Goal: Navigation & Orientation: Find specific page/section

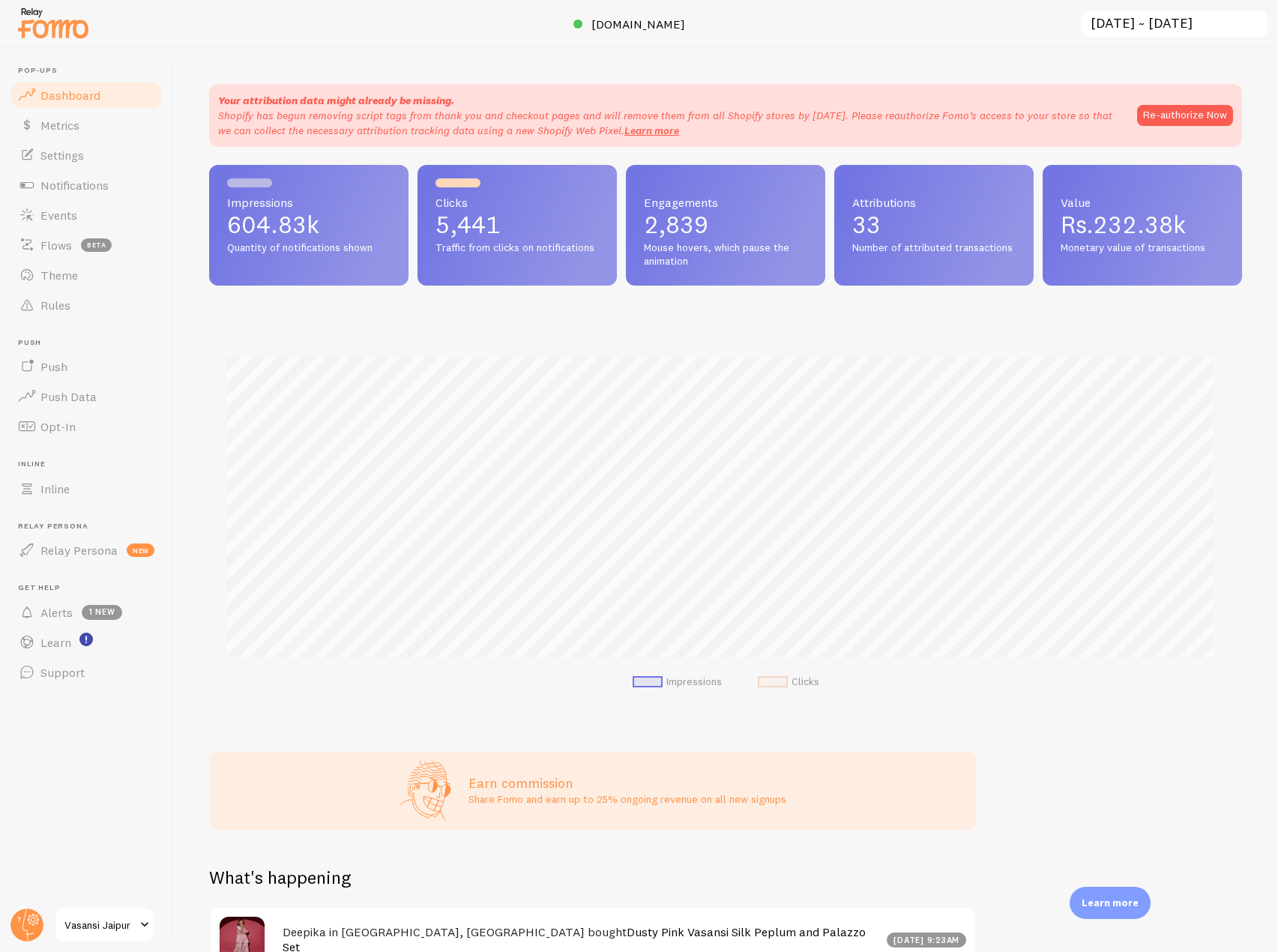
scroll to position [749155, 748653]
click at [36, 906] on header "Pop-ups Dashboard Metrics Settings Notifications Events Flows beta Theme Rules …" at bounding box center [86, 499] width 172 height 904
click at [15, 929] on circle at bounding box center [27, 924] width 33 height 33
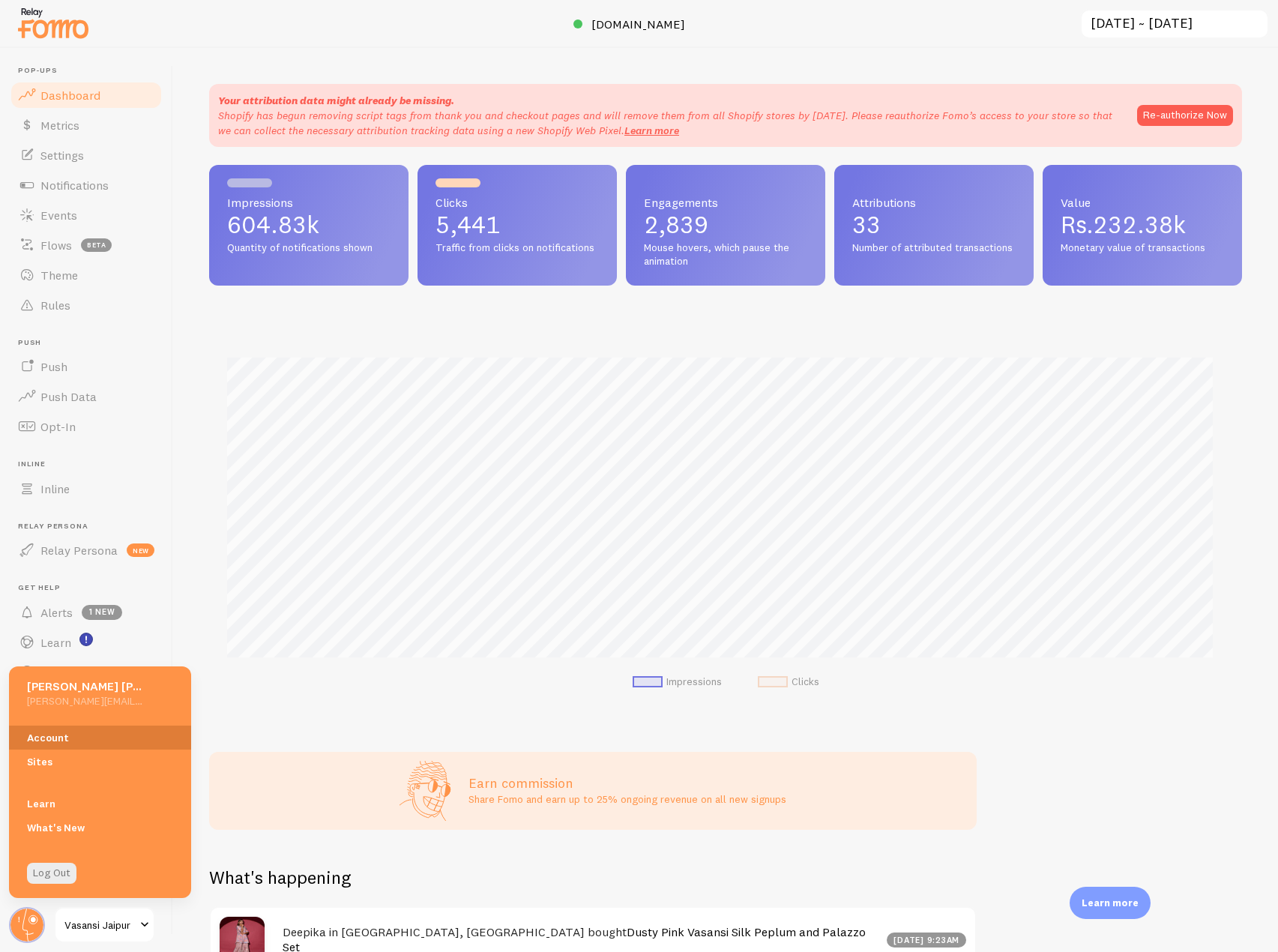
click at [77, 738] on link "Account" at bounding box center [100, 737] width 182 height 24
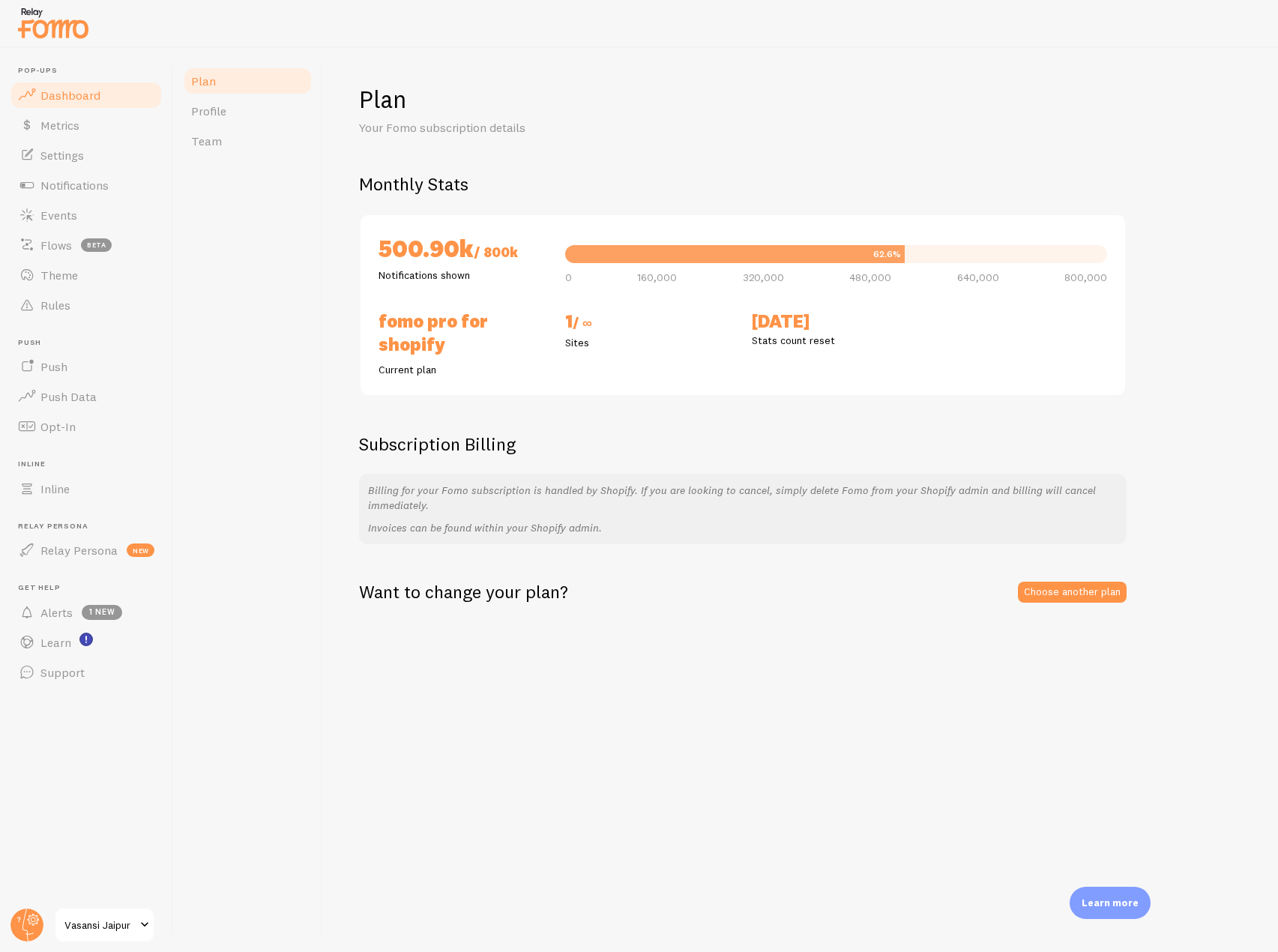
click at [101, 100] on link "Dashboard" at bounding box center [86, 95] width 154 height 30
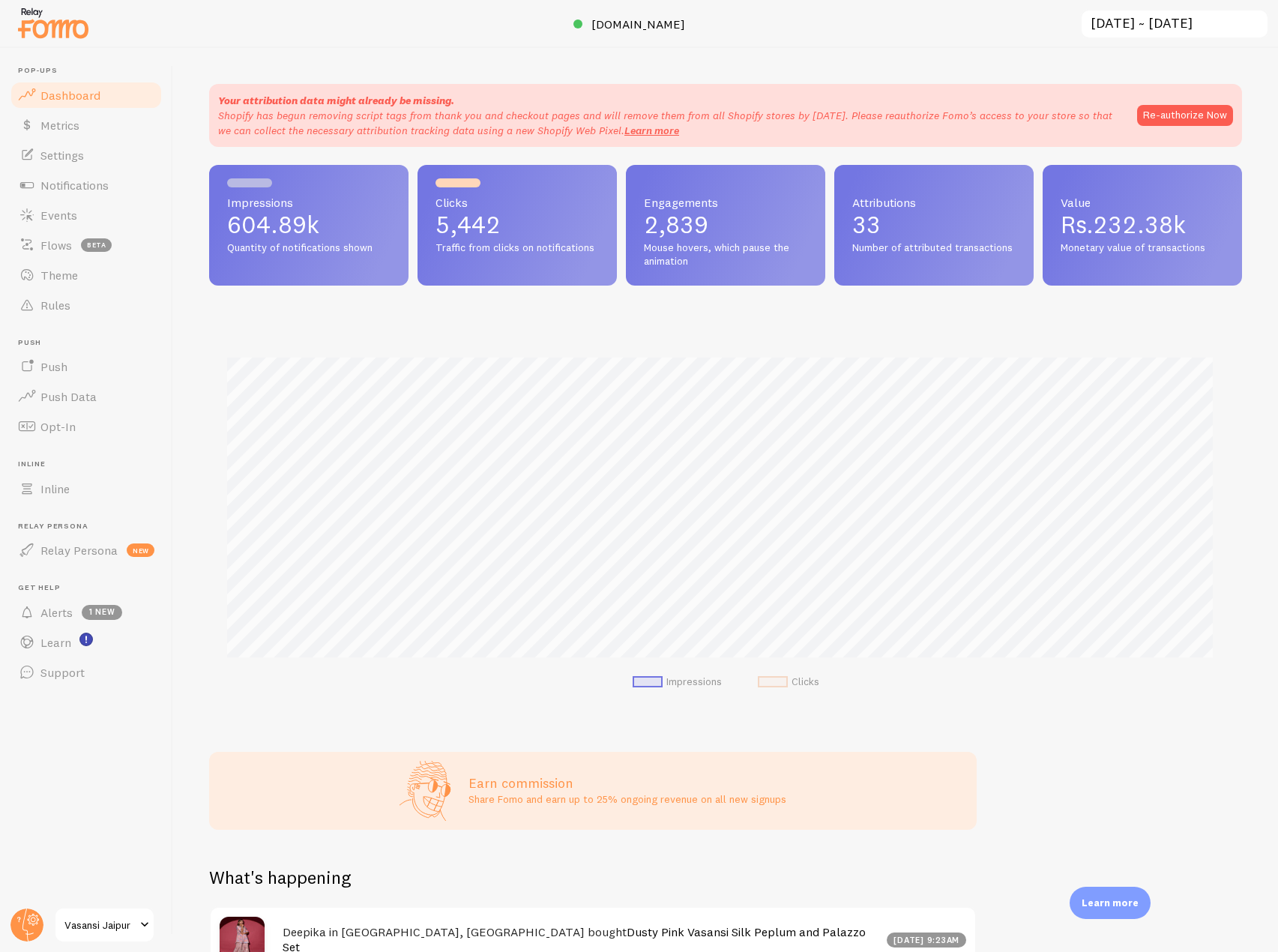
scroll to position [393, 1022]
click at [66, 212] on span "Events" at bounding box center [59, 215] width 37 height 15
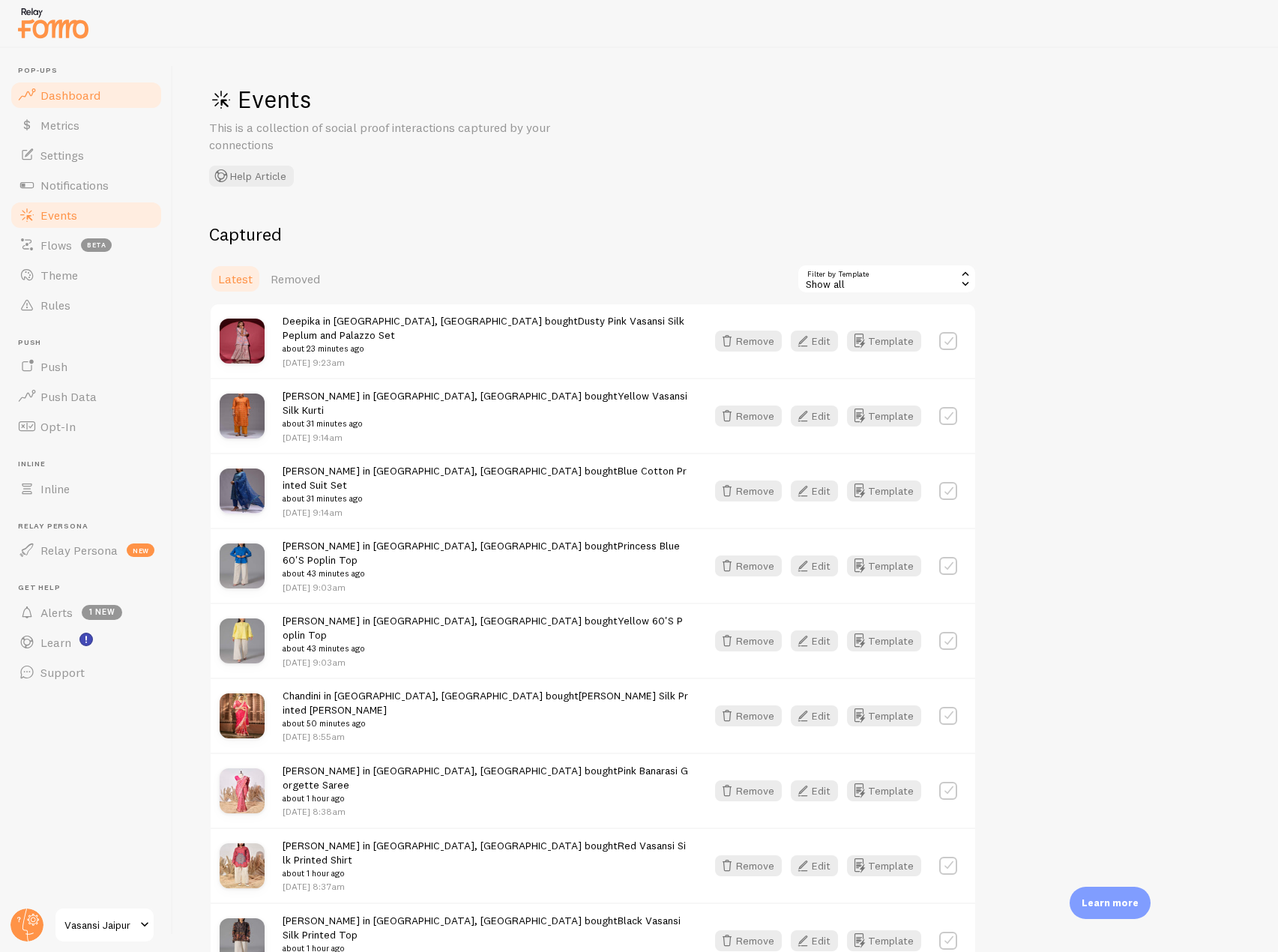
click at [76, 97] on span "Dashboard" at bounding box center [71, 95] width 60 height 15
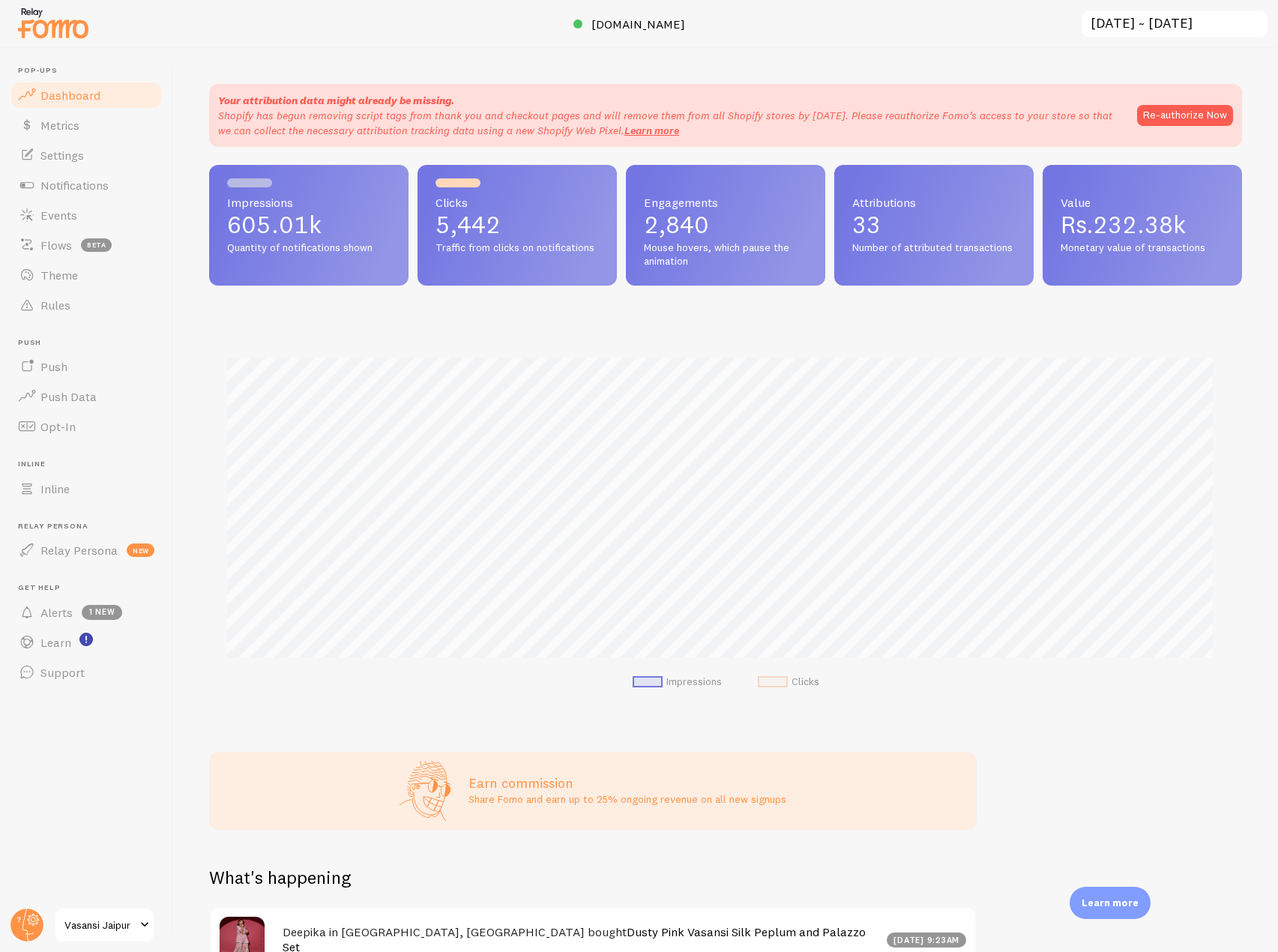
scroll to position [393, 1022]
click at [398, 141] on div "Your attribution data might already be missing. Shopify has begun removing scri…" at bounding box center [725, 115] width 1033 height 63
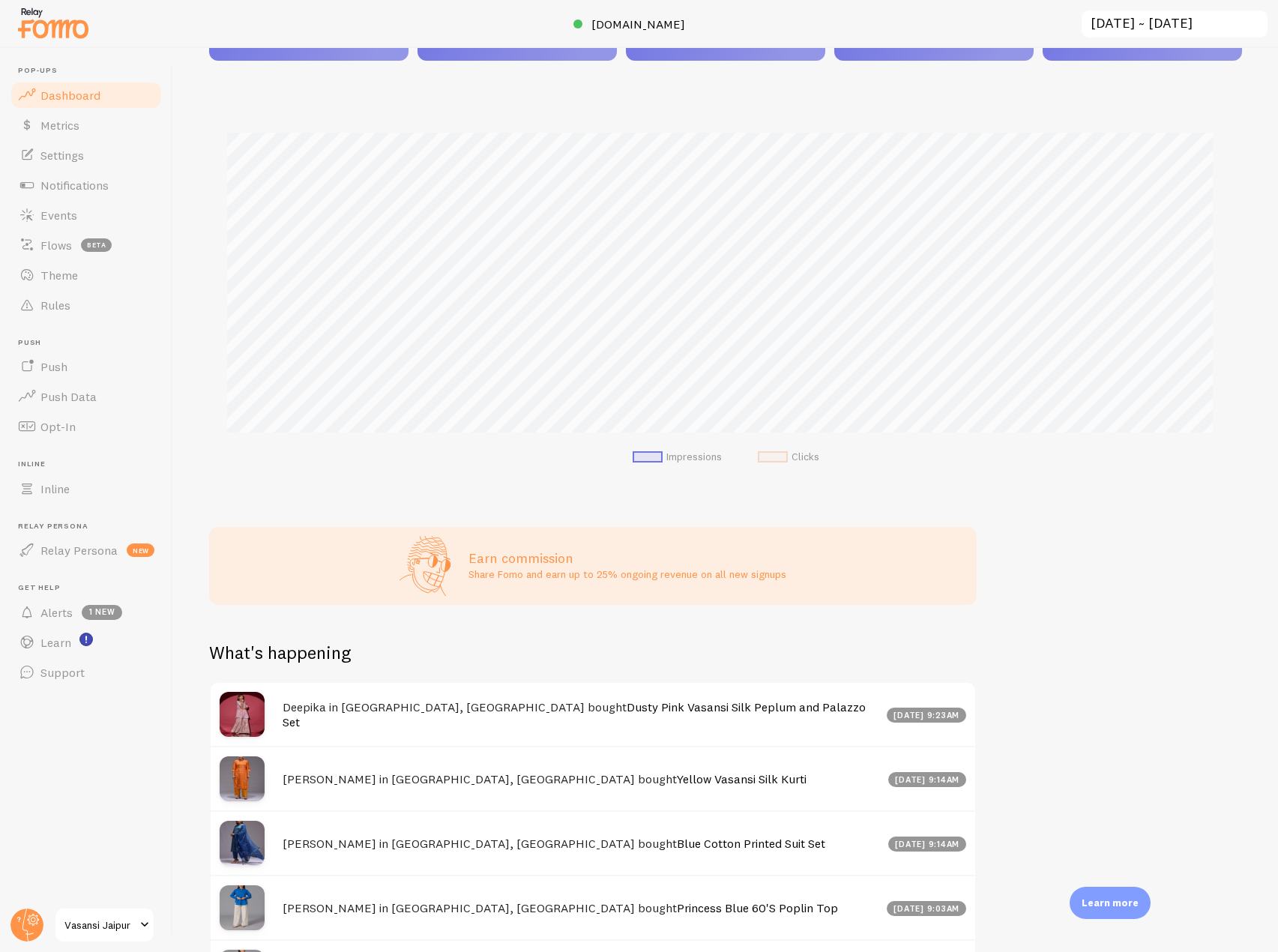
scroll to position [0, 0]
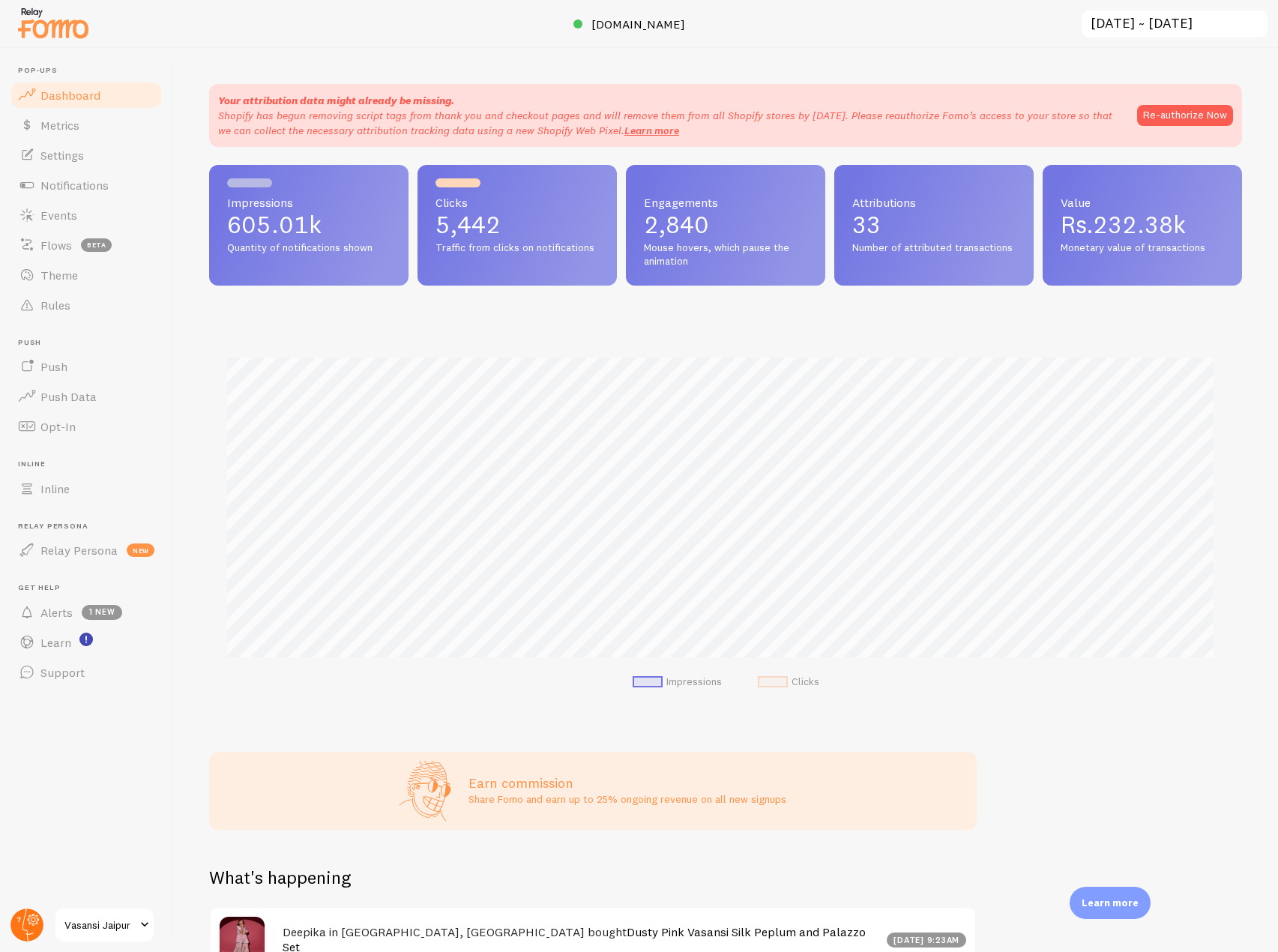
click at [22, 915] on circle at bounding box center [27, 924] width 33 height 33
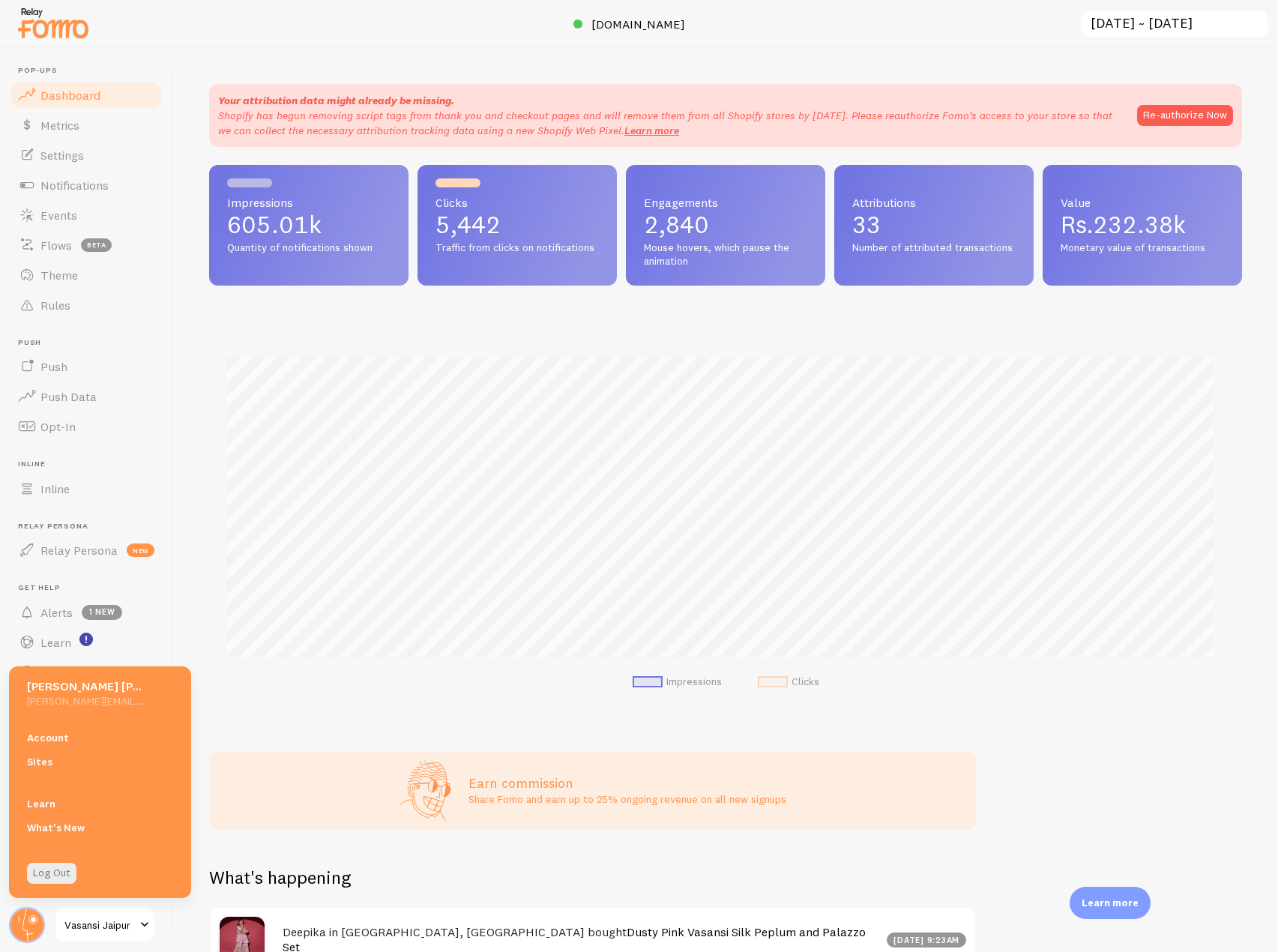
click at [58, 37] on img at bounding box center [53, 23] width 75 height 38
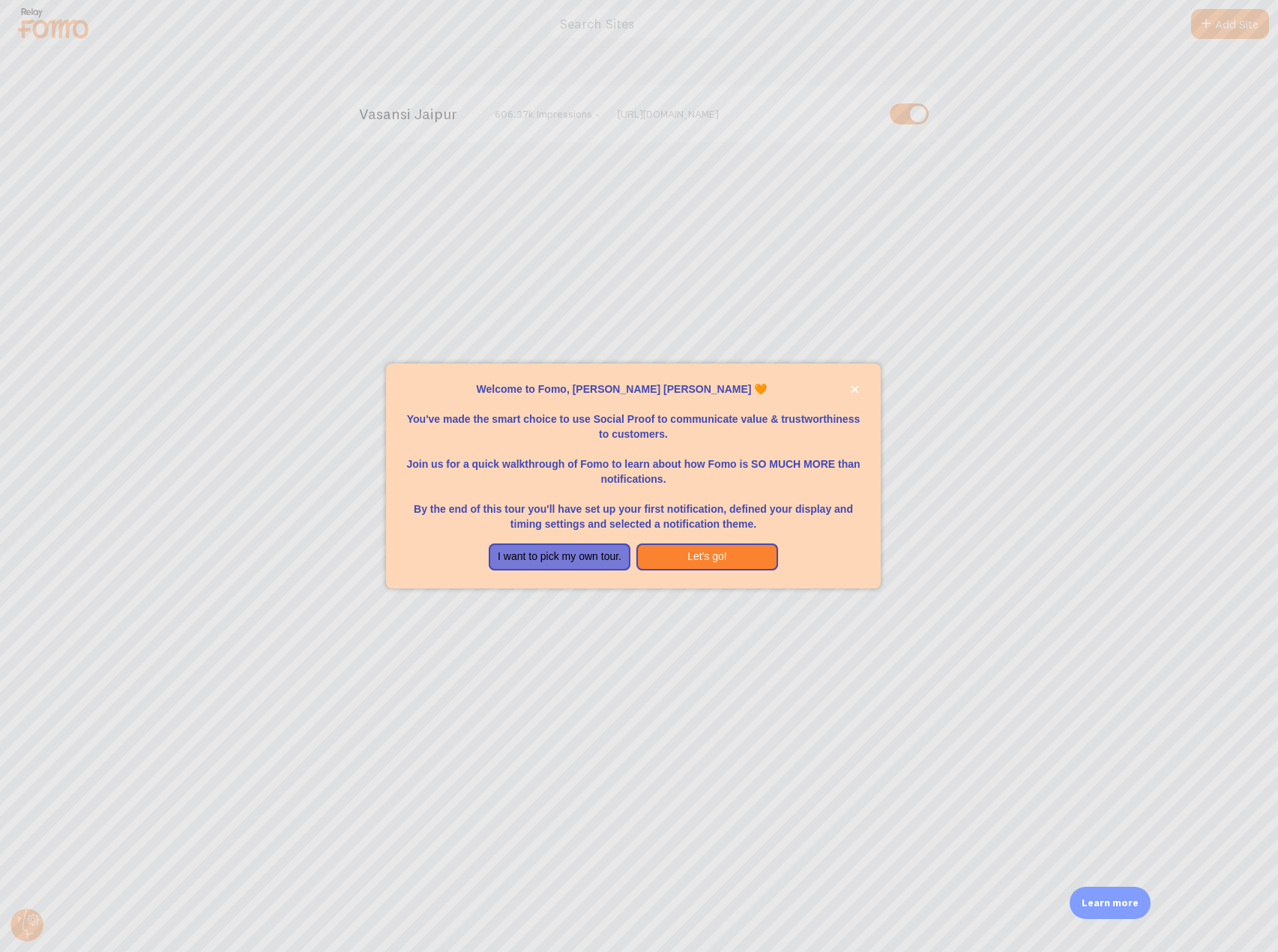
click at [446, 98] on div at bounding box center [639, 476] width 1278 height 952
click at [437, 320] on div at bounding box center [639, 476] width 1278 height 952
drag, startPoint x: 849, startPoint y: 386, endPoint x: 510, endPoint y: 204, distance: 384.8
click at [848, 386] on button "close," at bounding box center [855, 390] width 15 height 15
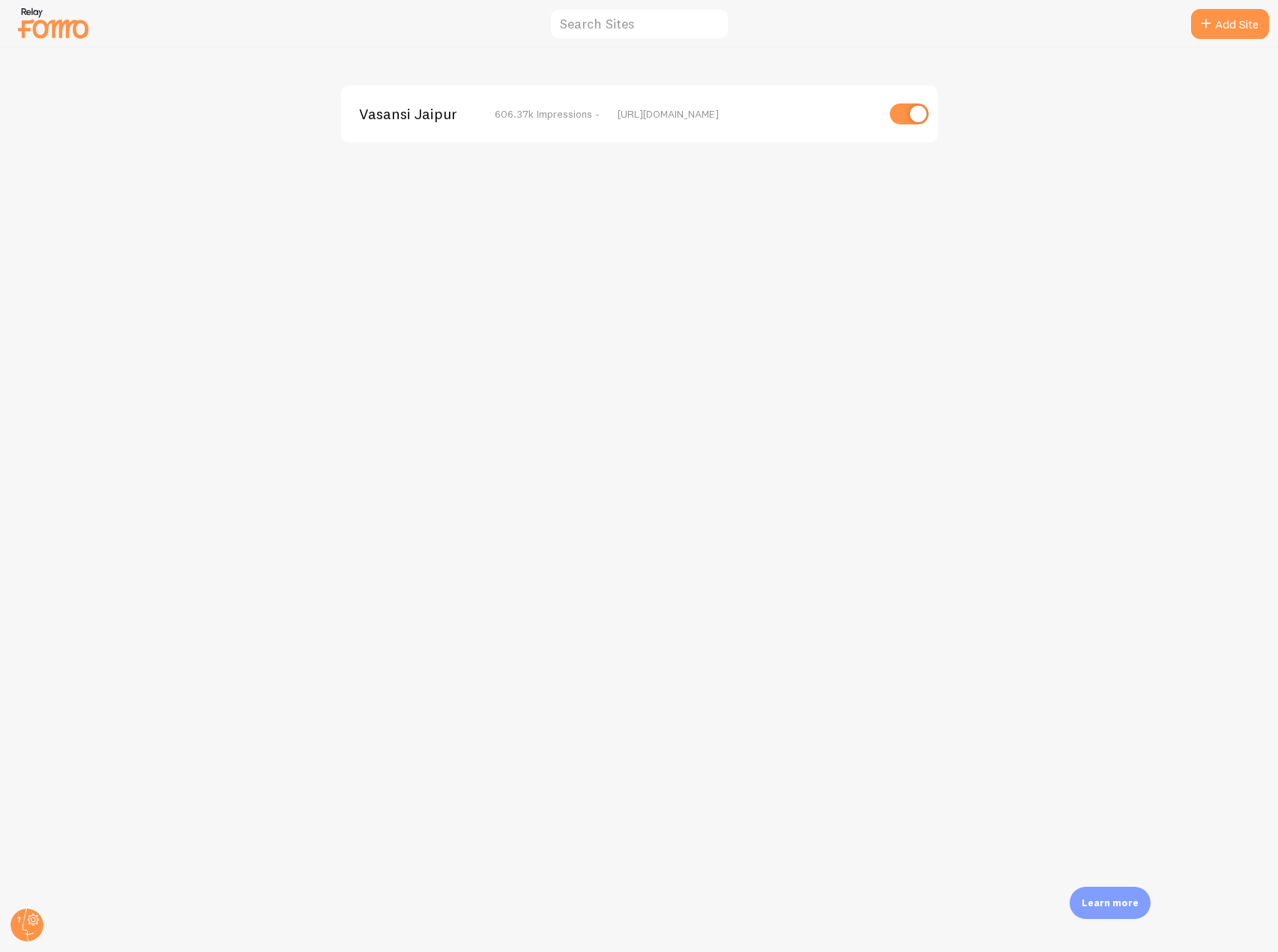
click at [390, 115] on span "Vasansi Jaipur" at bounding box center [419, 114] width 121 height 14
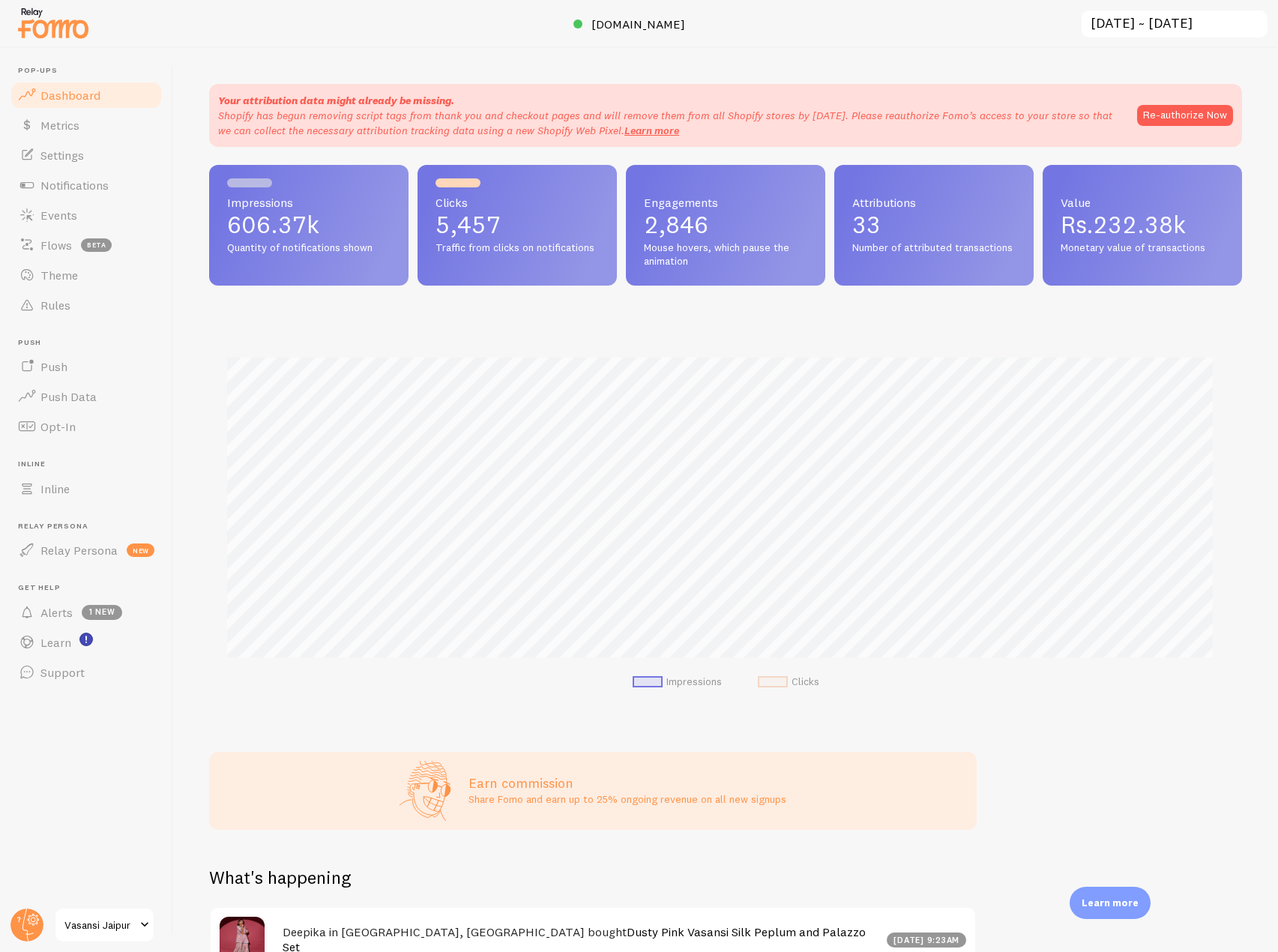
scroll to position [393, 1022]
click at [22, 917] on circle at bounding box center [27, 924] width 33 height 33
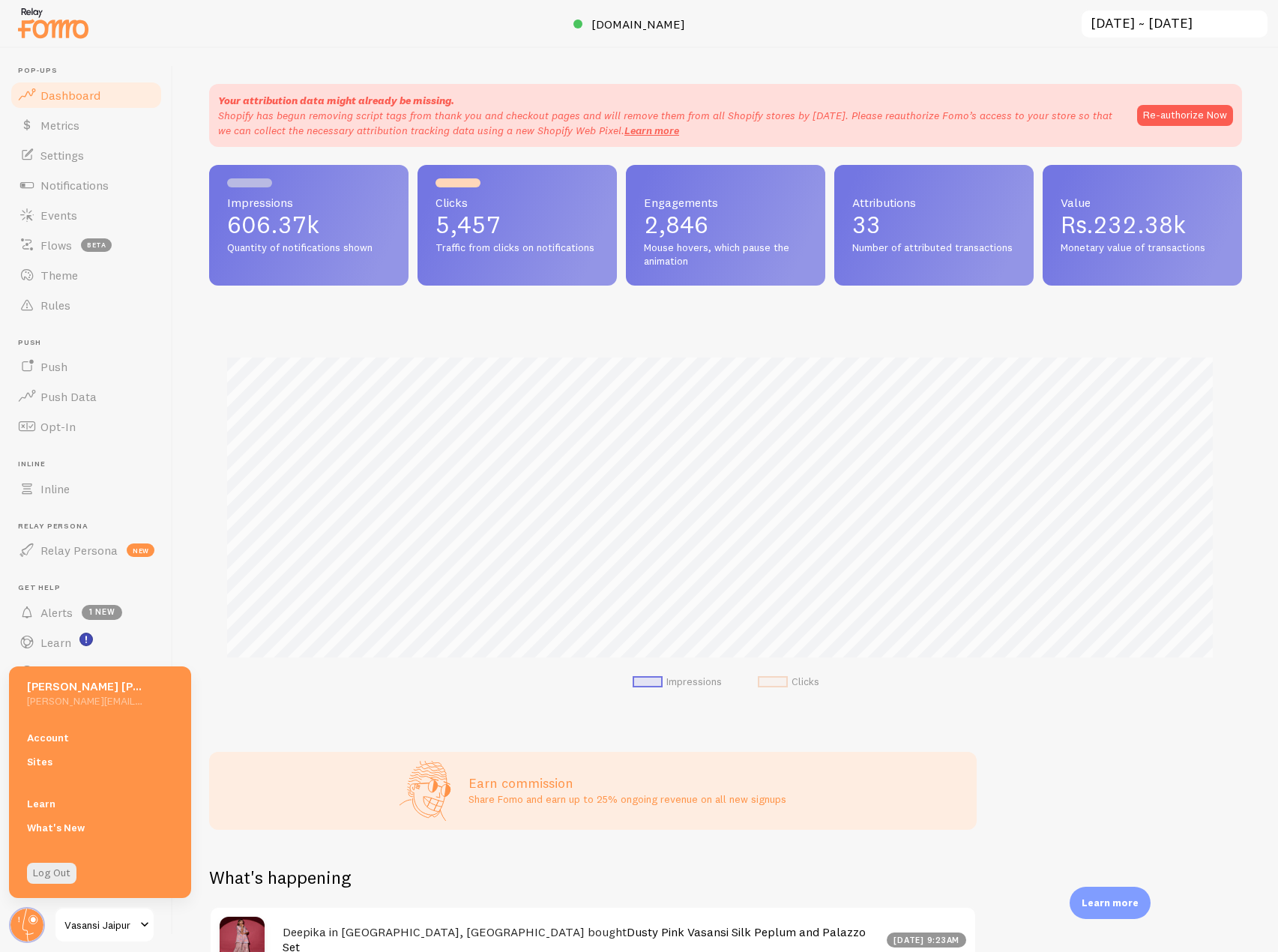
click at [32, 31] on img at bounding box center [53, 23] width 75 height 38
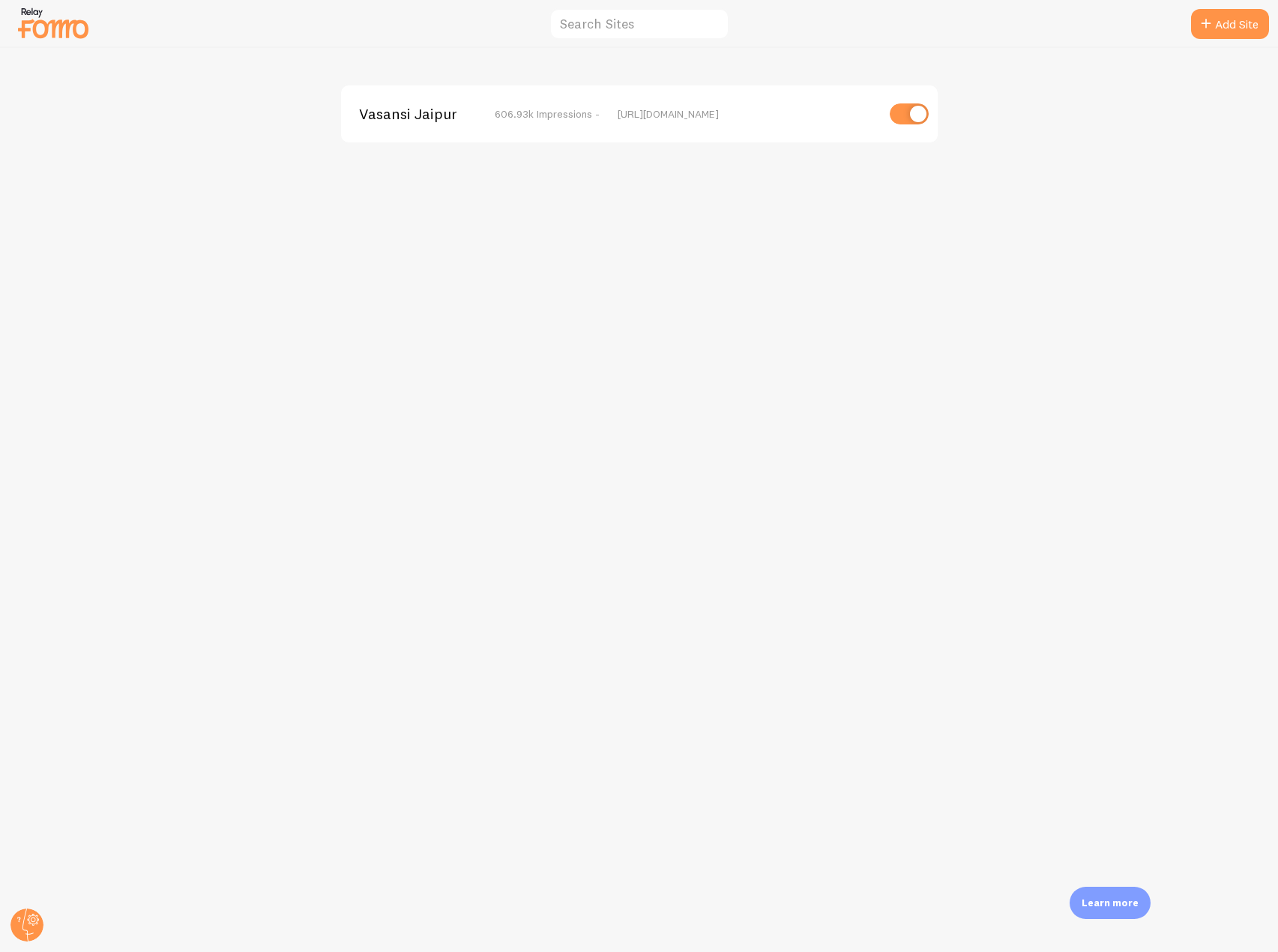
click at [391, 120] on span "Vasansi Jaipur" at bounding box center [419, 114] width 121 height 14
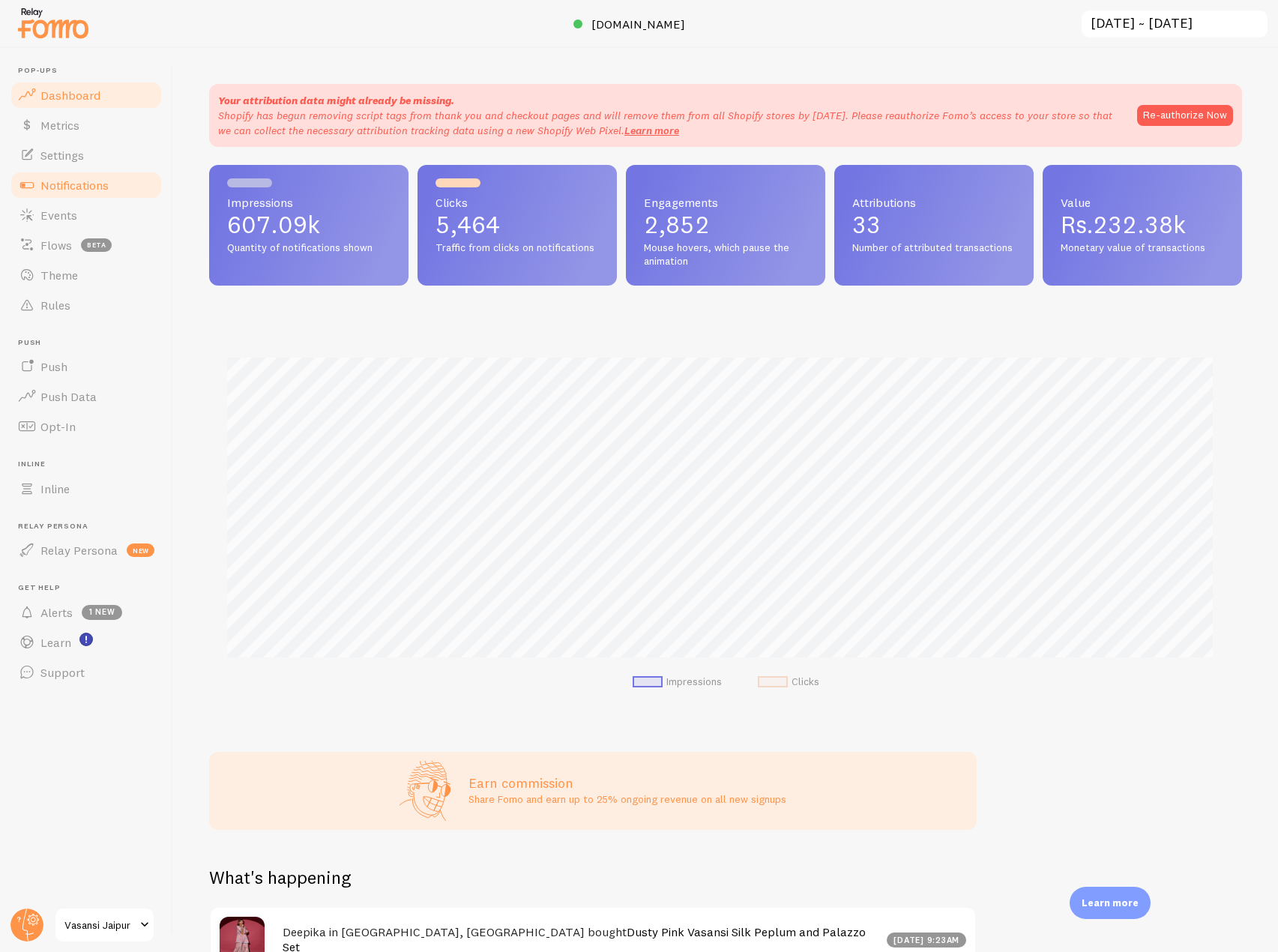
scroll to position [393, 1022]
click at [149, 184] on link "Notifications" at bounding box center [86, 184] width 154 height 30
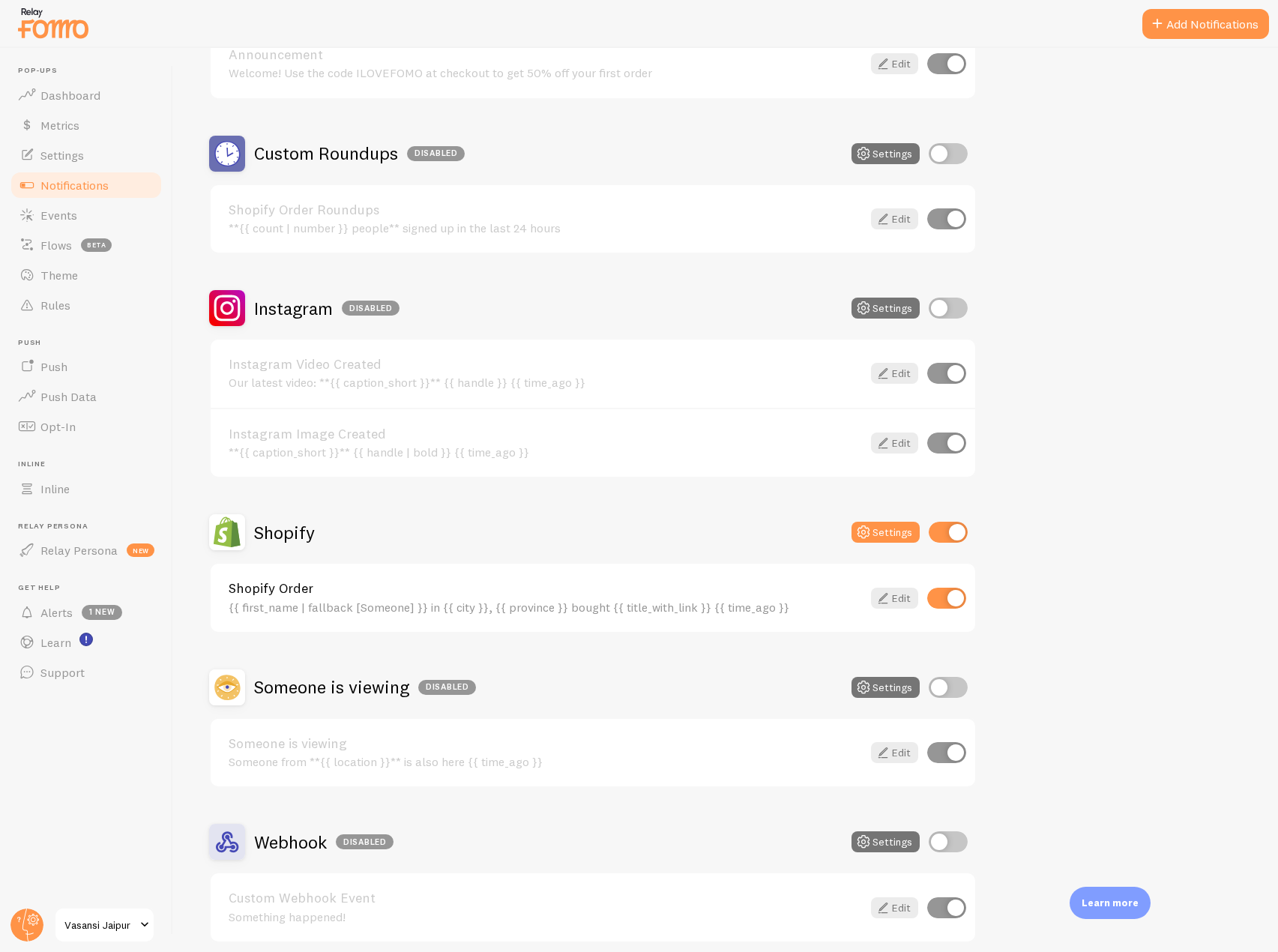
scroll to position [288, 0]
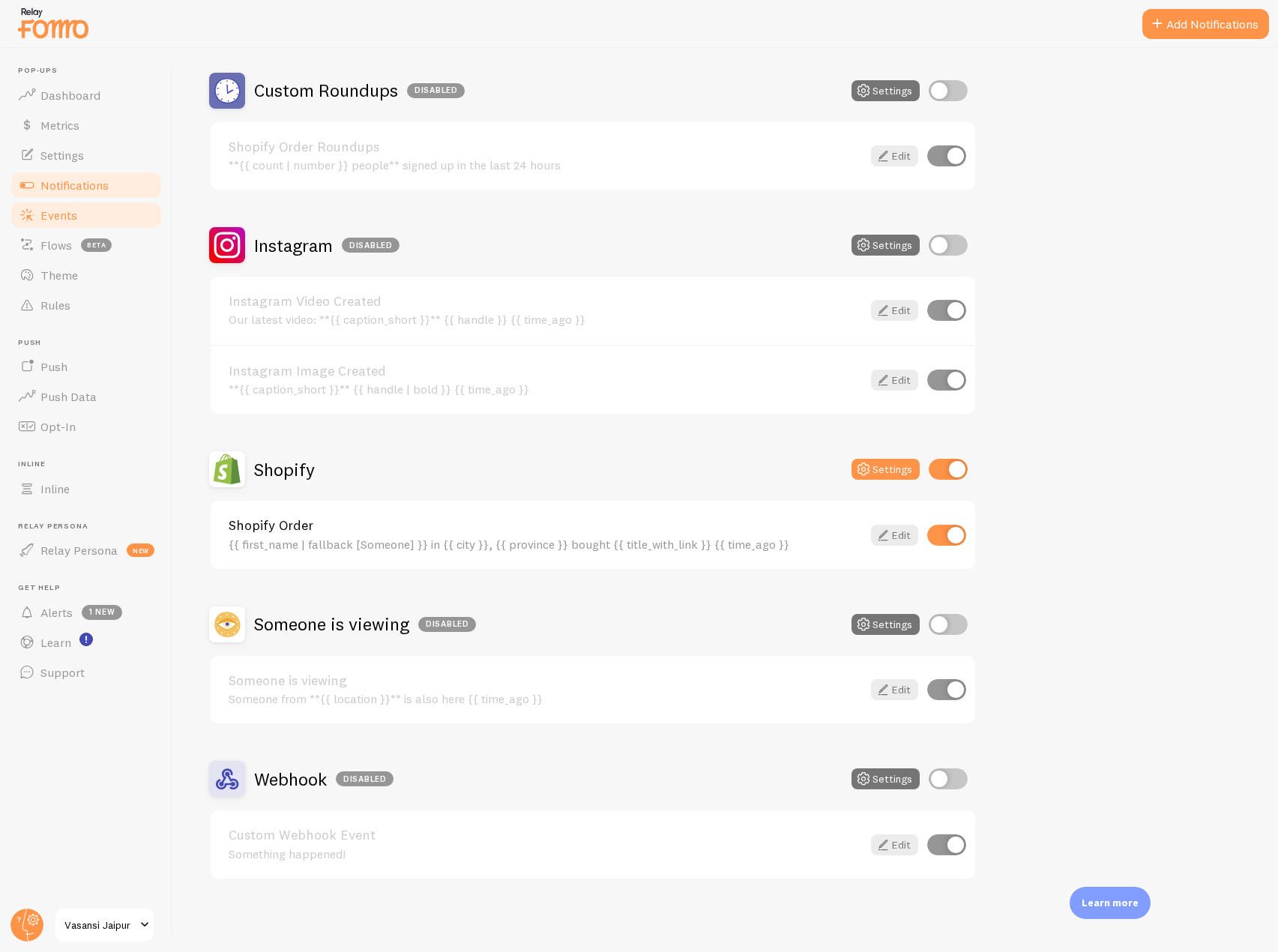
click at [61, 223] on link "Events" at bounding box center [86, 214] width 154 height 30
